Goal: Entertainment & Leisure: Consume media (video, audio)

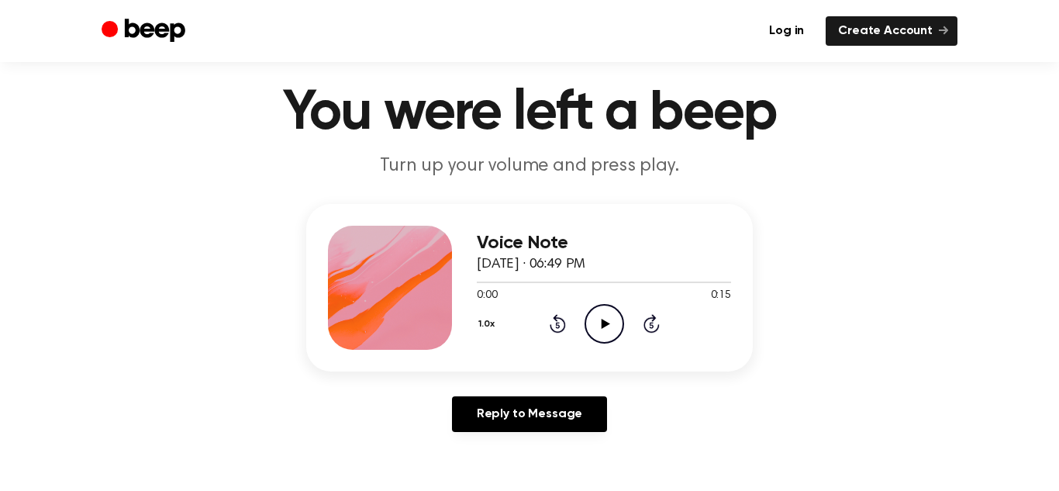
scroll to position [40, 0]
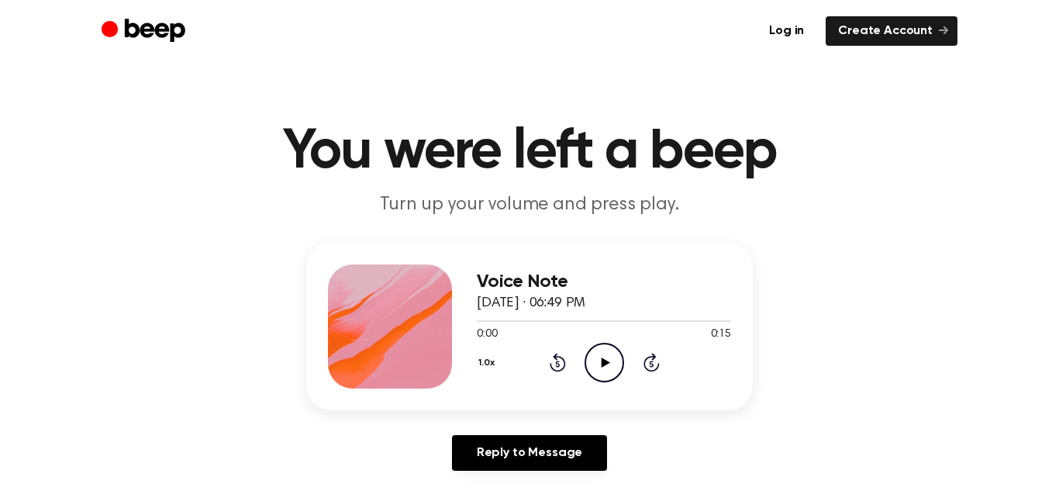
click at [602, 367] on icon "Play Audio" at bounding box center [605, 363] width 40 height 40
click at [595, 355] on icon "Play Audio" at bounding box center [605, 363] width 40 height 40
click at [605, 365] on icon "Play Audio" at bounding box center [605, 363] width 40 height 40
click at [604, 357] on icon "Play Audio" at bounding box center [605, 363] width 40 height 40
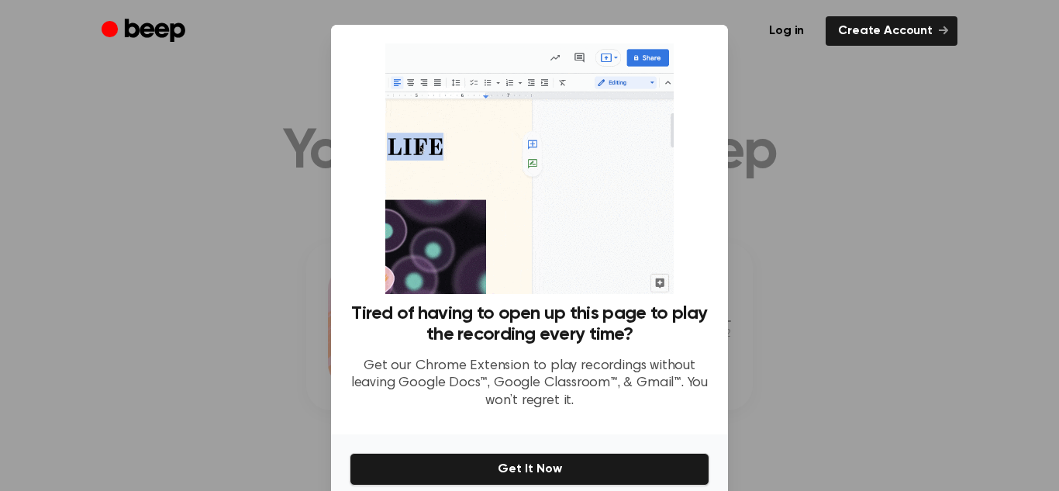
click at [774, 186] on div at bounding box center [529, 245] width 1059 height 491
click at [256, 188] on div at bounding box center [529, 245] width 1059 height 491
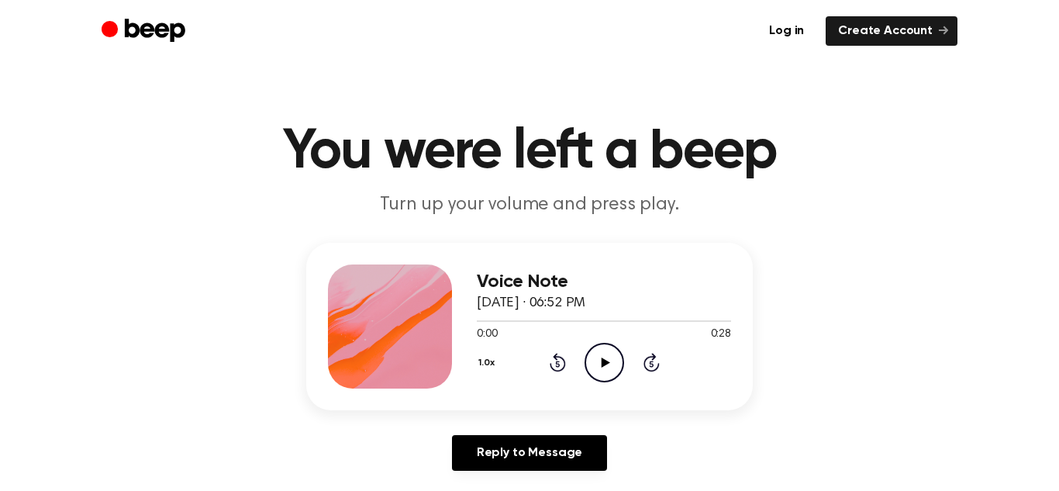
click at [599, 368] on icon "Play Audio" at bounding box center [605, 363] width 40 height 40
click at [602, 349] on icon "Play Audio" at bounding box center [605, 363] width 40 height 40
click at [605, 354] on icon "Play Audio" at bounding box center [605, 363] width 40 height 40
click at [605, 366] on icon "Play Audio" at bounding box center [605, 363] width 40 height 40
click at [603, 365] on icon "Play Audio" at bounding box center [605, 363] width 40 height 40
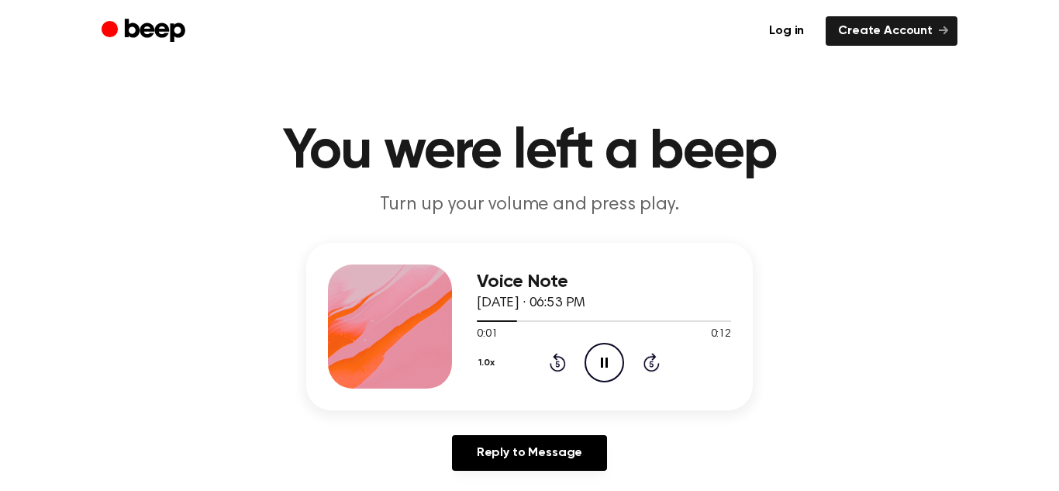
click at [595, 371] on icon "Pause Audio" at bounding box center [605, 363] width 40 height 40
click at [604, 356] on icon "Play Audio" at bounding box center [605, 363] width 40 height 40
click at [600, 353] on icon "Play Audio" at bounding box center [605, 363] width 40 height 40
click at [599, 360] on icon "Pause Audio" at bounding box center [605, 363] width 40 height 40
